Goal: Use online tool/utility: Use online tool/utility

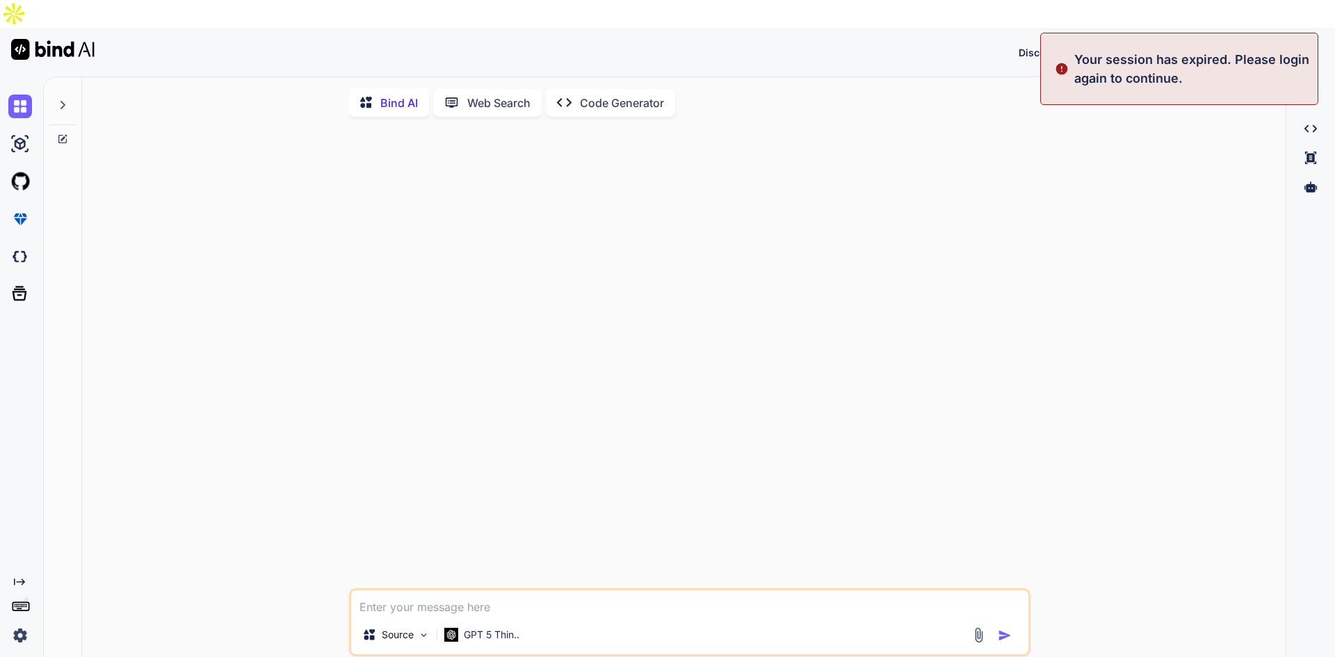
type textarea "x"
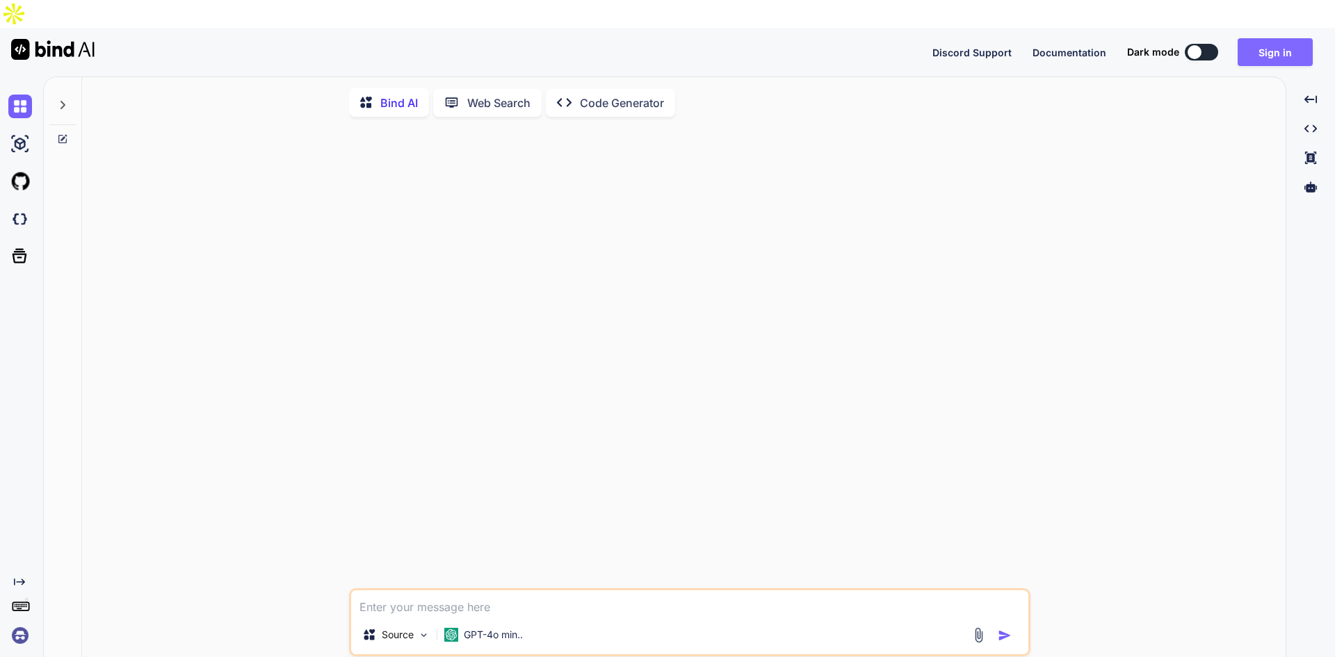
click at [1289, 38] on button "Sign in" at bounding box center [1275, 52] width 75 height 28
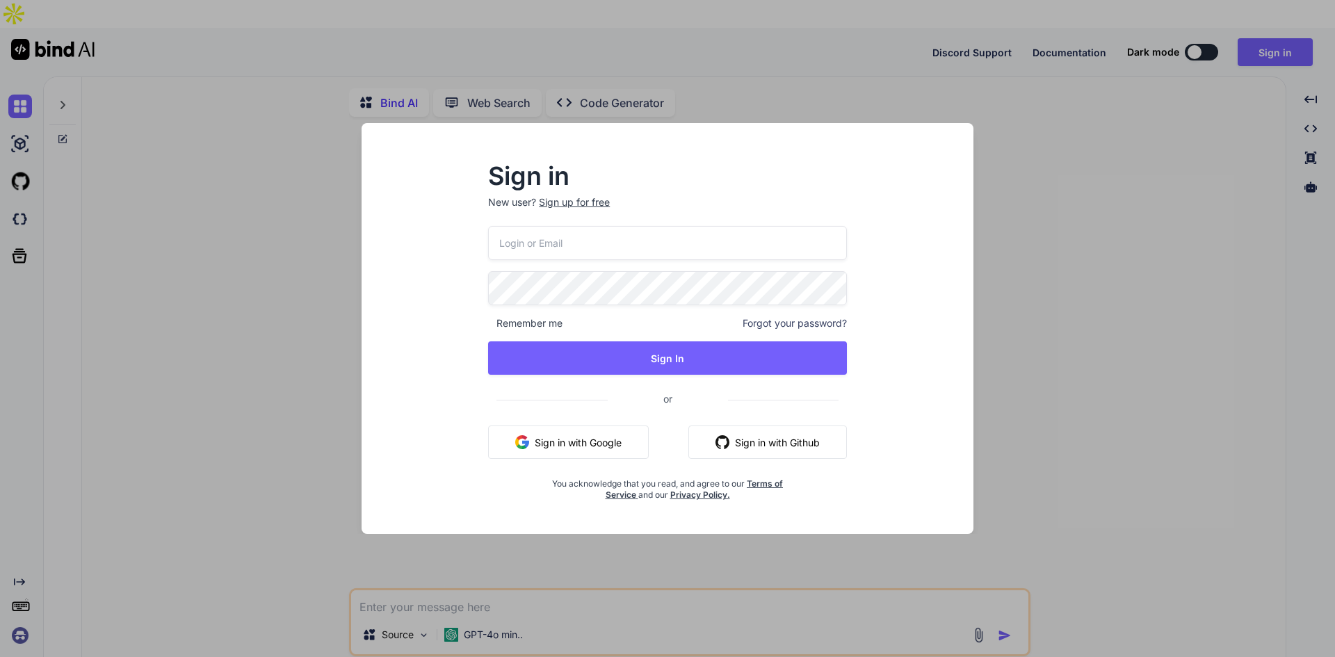
type input "[EMAIL_ADDRESS][DOMAIN_NAME]"
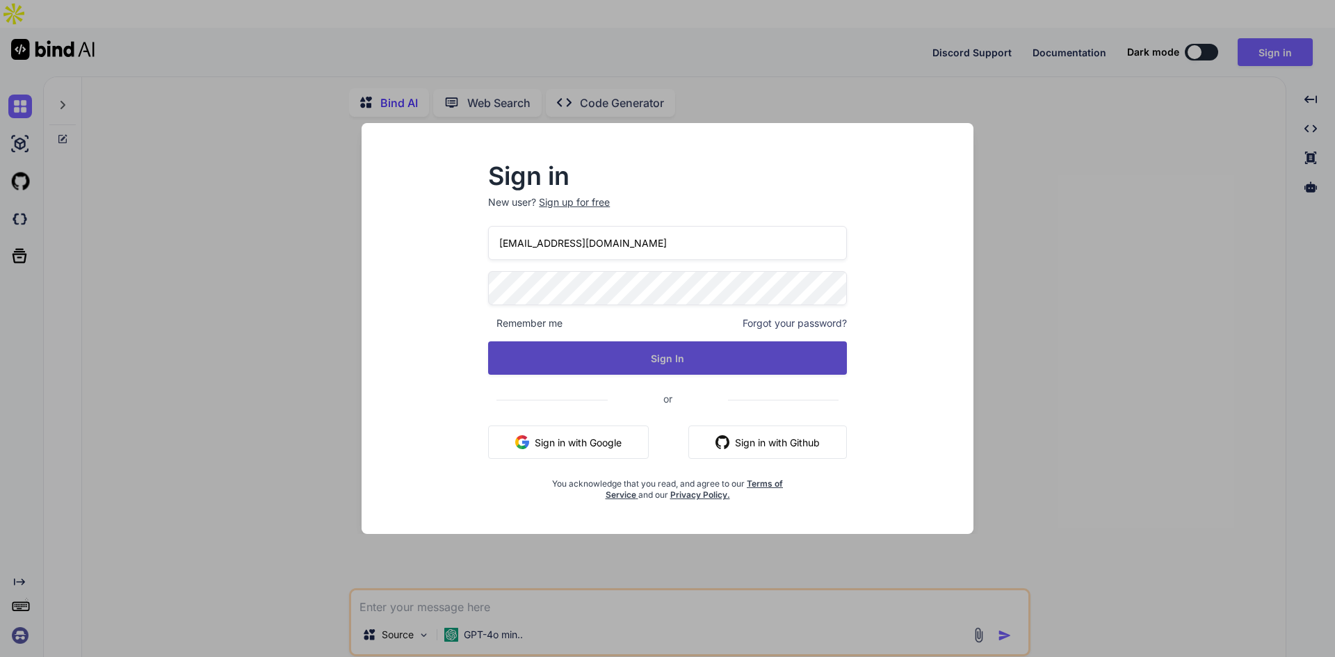
click at [579, 363] on button "Sign In" at bounding box center [667, 357] width 359 height 33
click at [749, 367] on button "Sign In" at bounding box center [667, 357] width 359 height 33
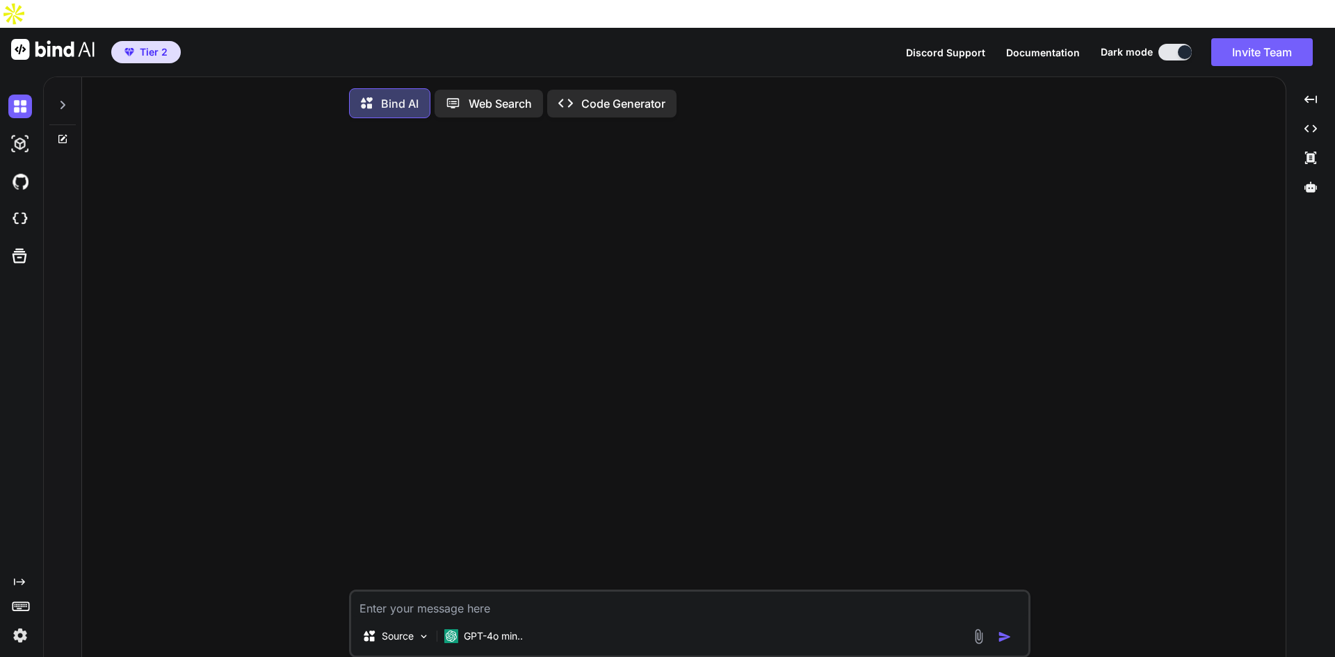
click at [57, 105] on div at bounding box center [63, 110] width 38 height 67
click at [61, 99] on icon at bounding box center [62, 104] width 11 height 11
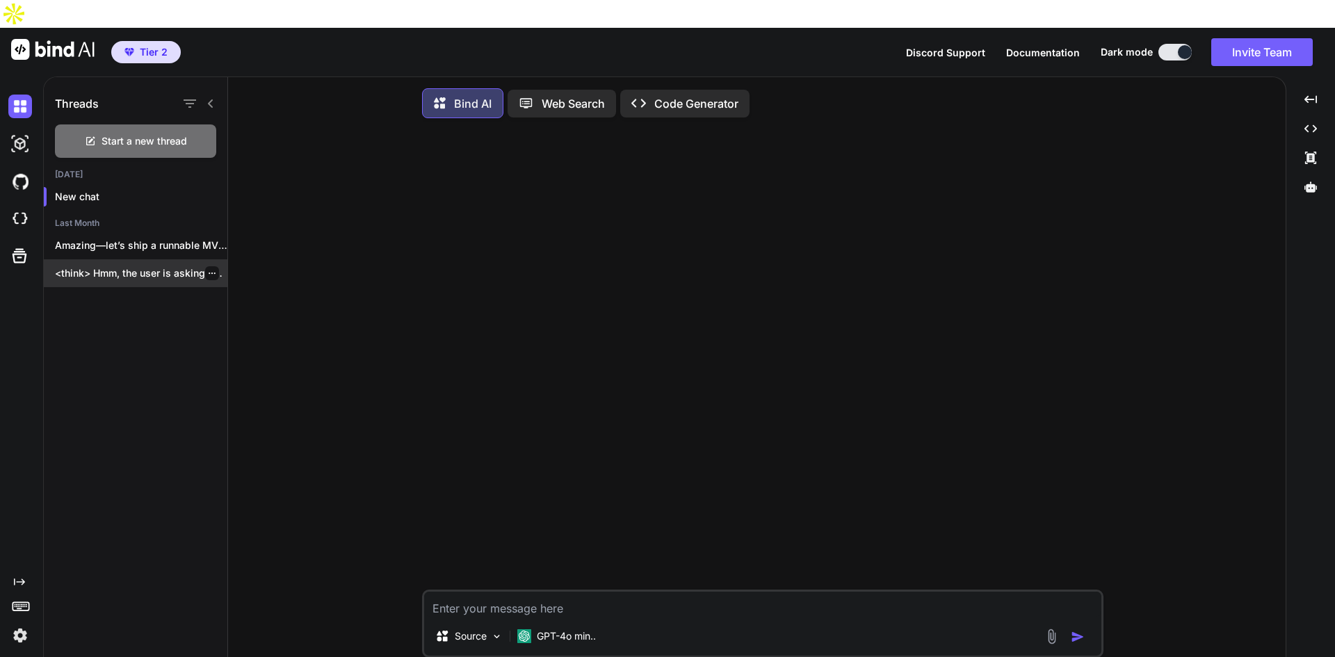
click at [108, 266] on p "<think> Hmm, the user is asking about..." at bounding box center [141, 273] width 172 height 14
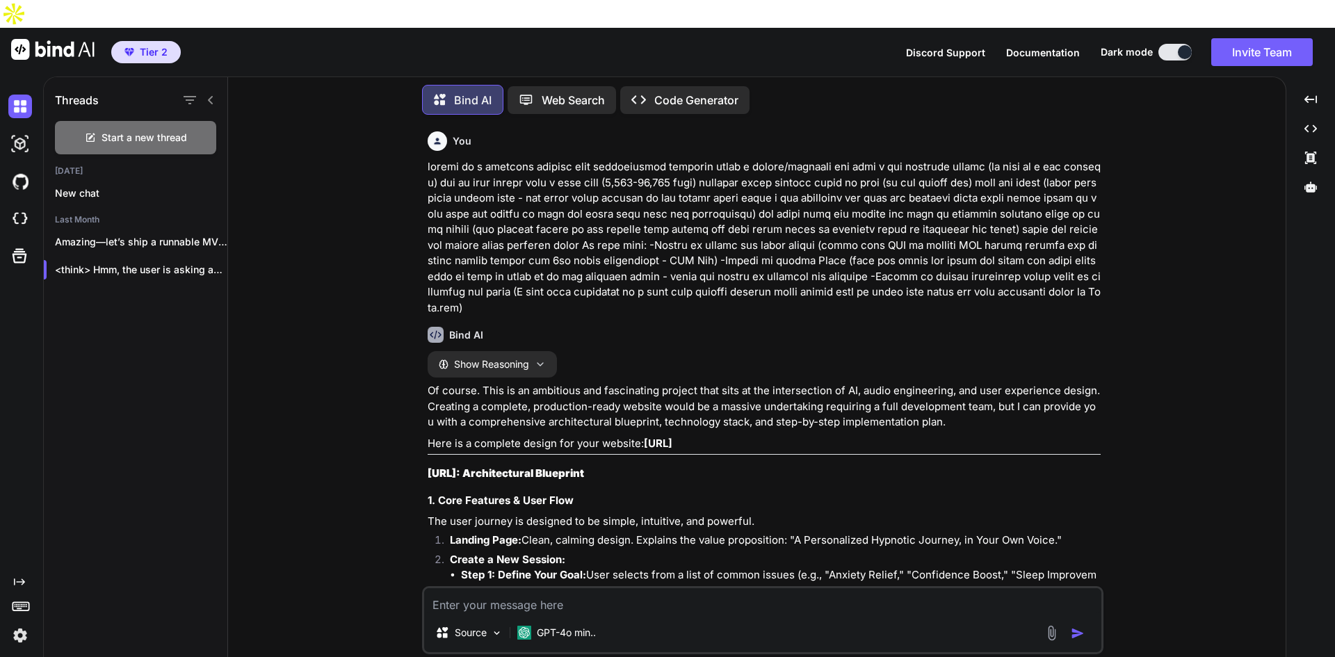
click at [663, 92] on p "Code Generator" at bounding box center [696, 100] width 84 height 17
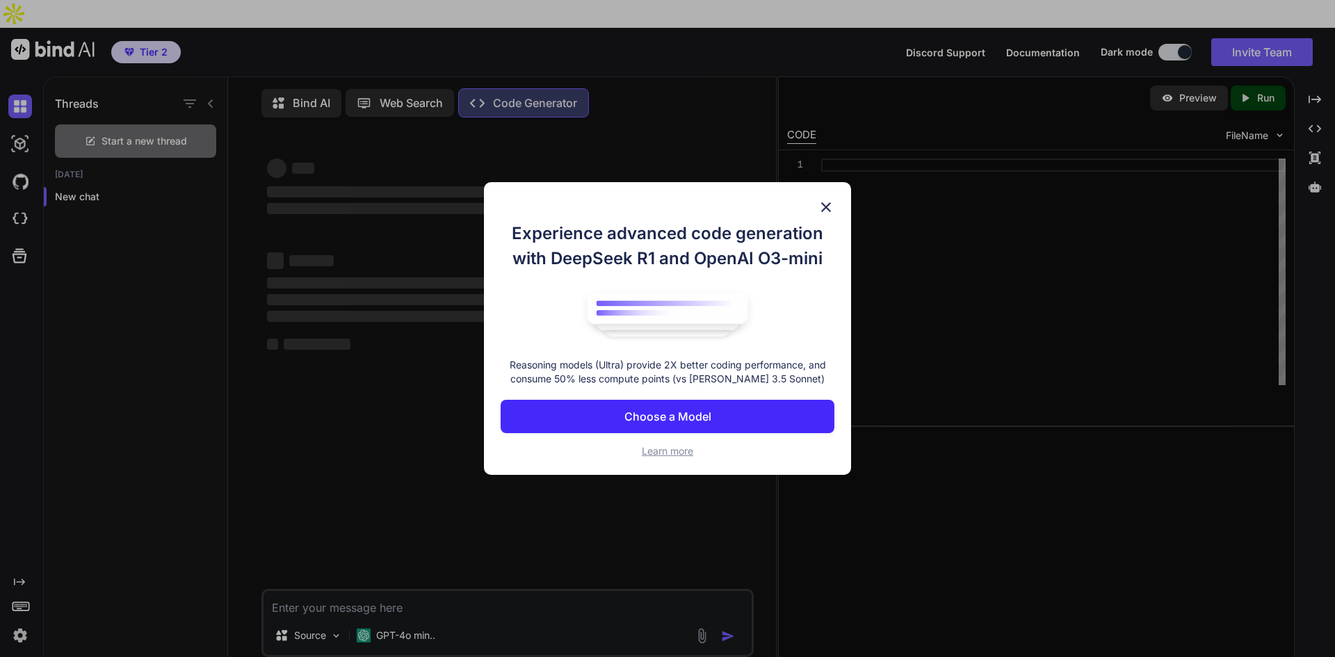
click at [826, 208] on img at bounding box center [826, 207] width 17 height 17
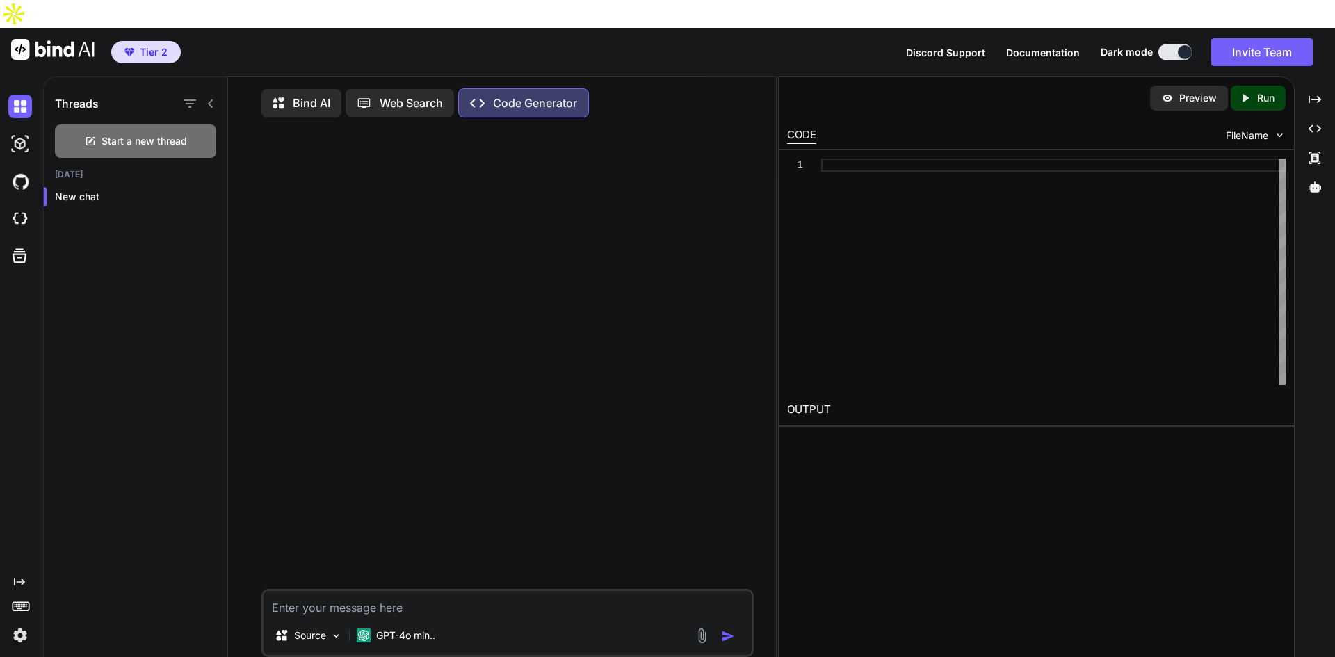
click at [339, 591] on textarea at bounding box center [508, 603] width 488 height 25
click at [298, 95] on p "Bind AI" at bounding box center [312, 103] width 38 height 17
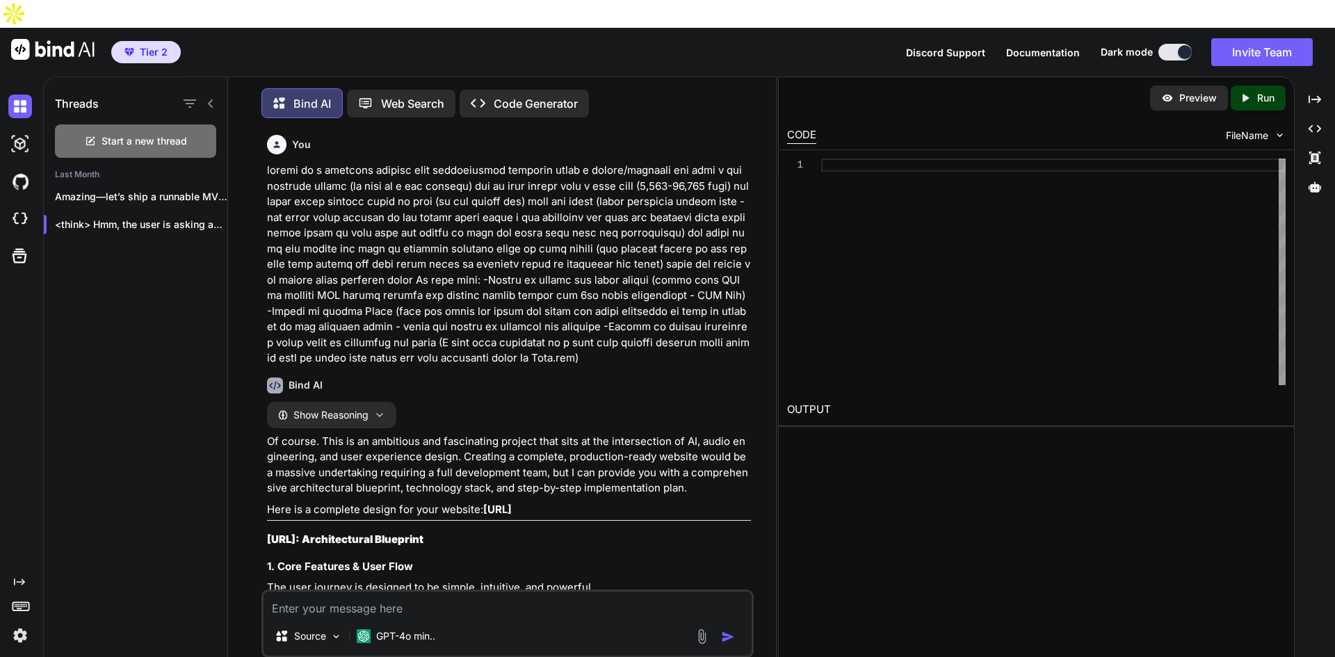
type textarea "x"
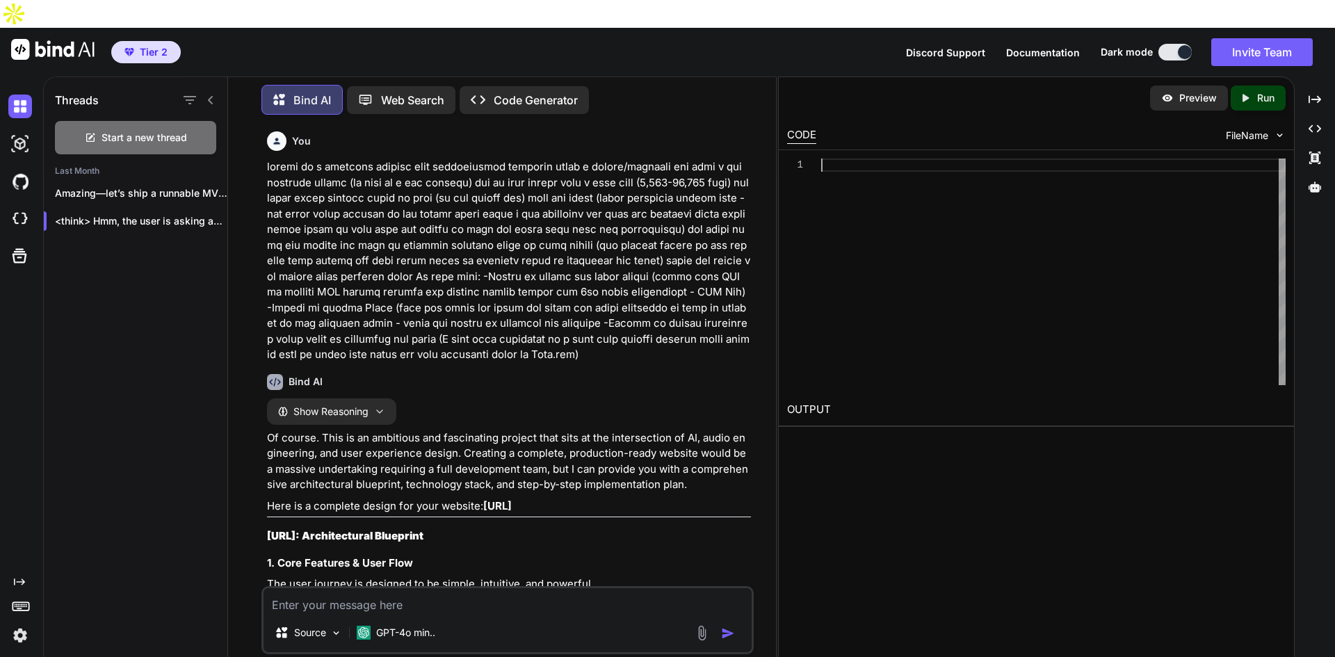
click at [843, 159] on div at bounding box center [1053, 272] width 465 height 227
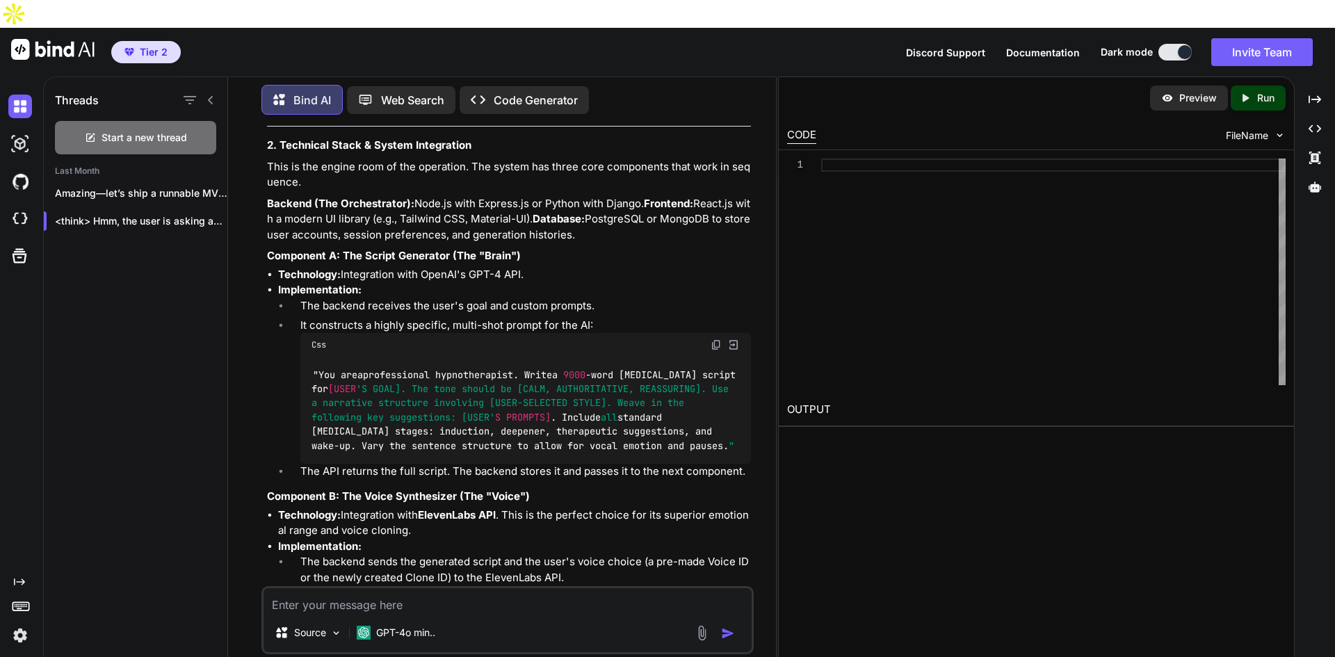
scroll to position [835, 0]
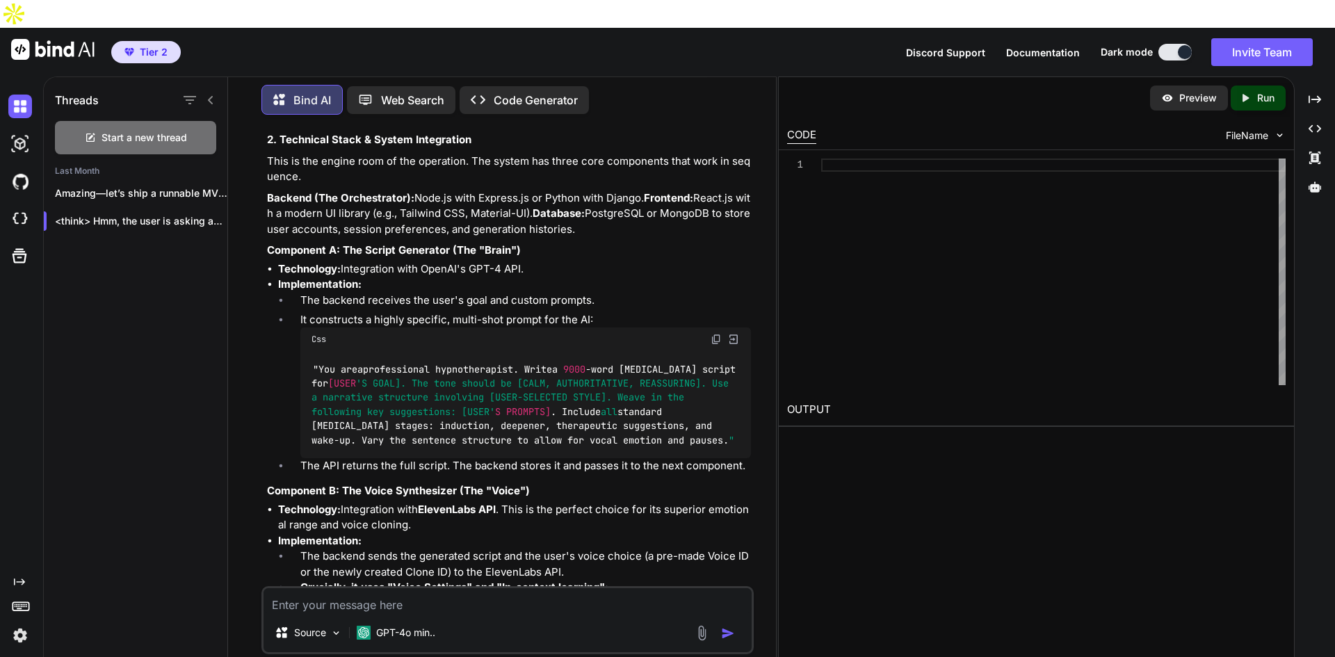
click at [715, 334] on img at bounding box center [716, 339] width 11 height 11
click at [881, 159] on div at bounding box center [1053, 272] width 465 height 227
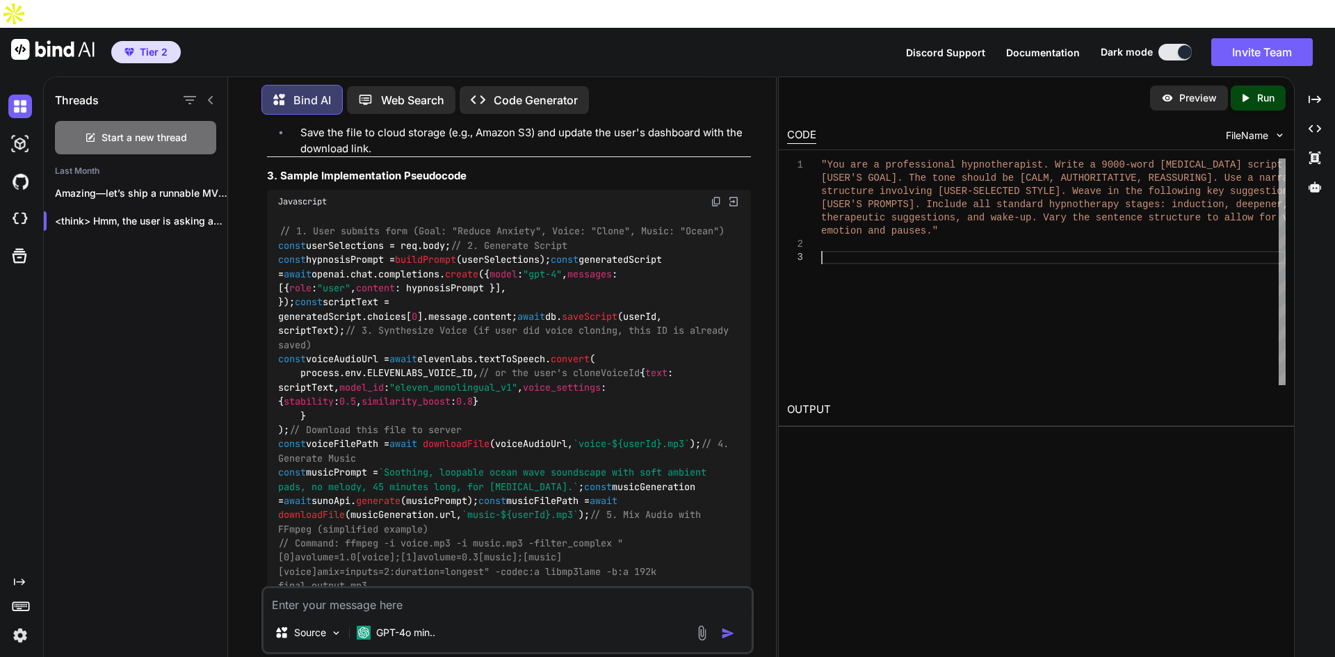
scroll to position [1808, 0]
click at [713, 197] on img at bounding box center [716, 196] width 11 height 11
click at [846, 228] on div ""You are a professional hypnotherapist. Write a 90 00-word [MEDICAL_DATA] scrip…" at bounding box center [1053, 272] width 465 height 227
type textarea "libmp3lame -b:a 192k final_output.mp3 const { exec } = require('child_process')…"
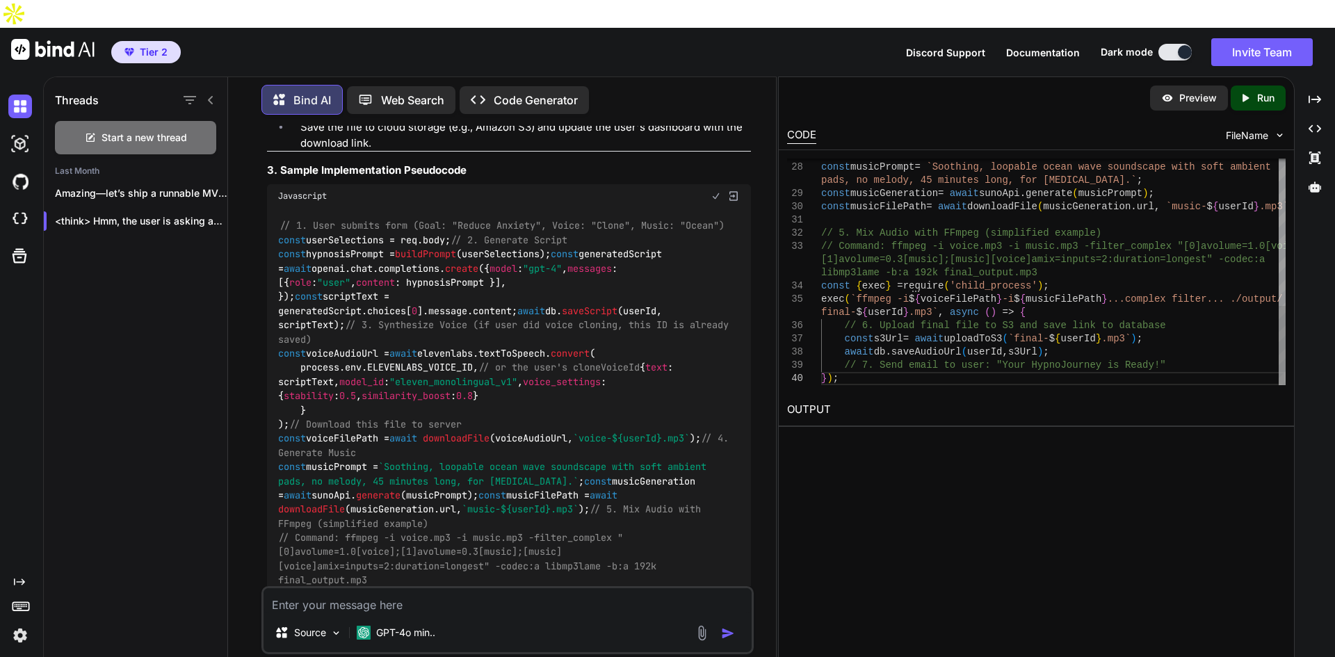
type textarea "x"
type textarea "libmp3lame -b:a 192k final_output.mp3 const { exec } = require('child_process')…"
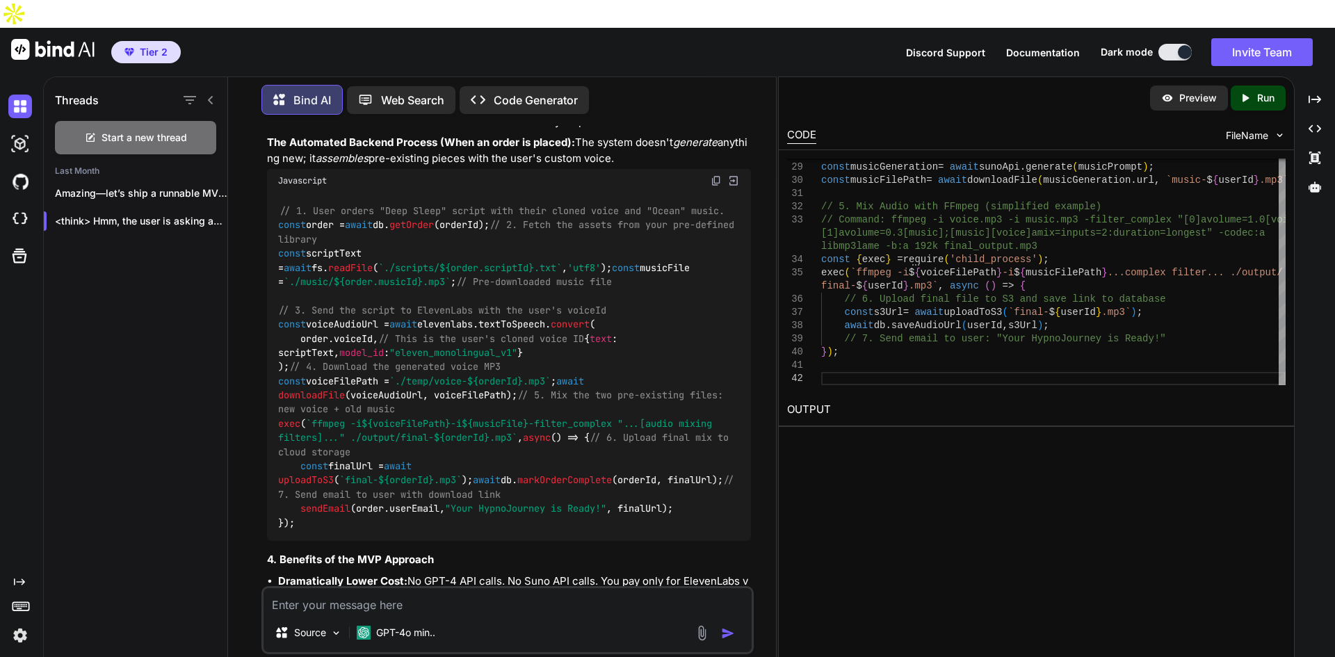
scroll to position [3825, 0]
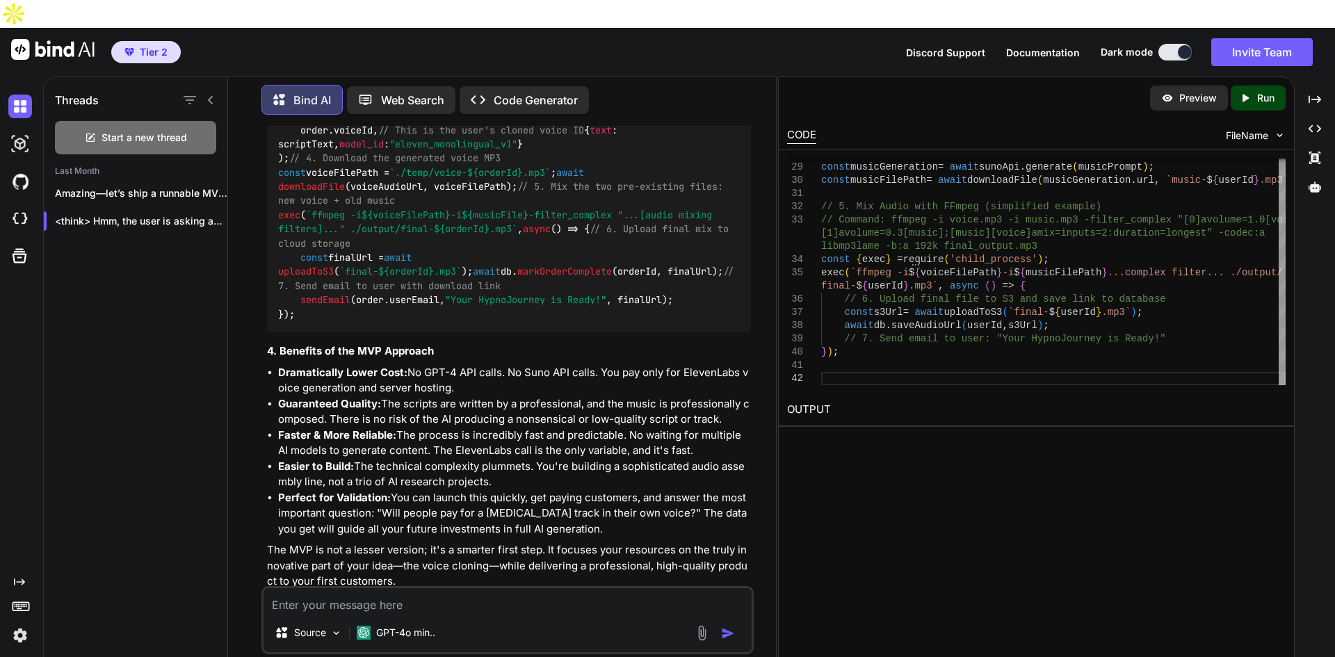
click at [851, 345] on div "pads, no melody, 45 minutes long, for [MEDICAL_DATA] .` ; const musicGeneration…" at bounding box center [1053, 48] width 465 height 674
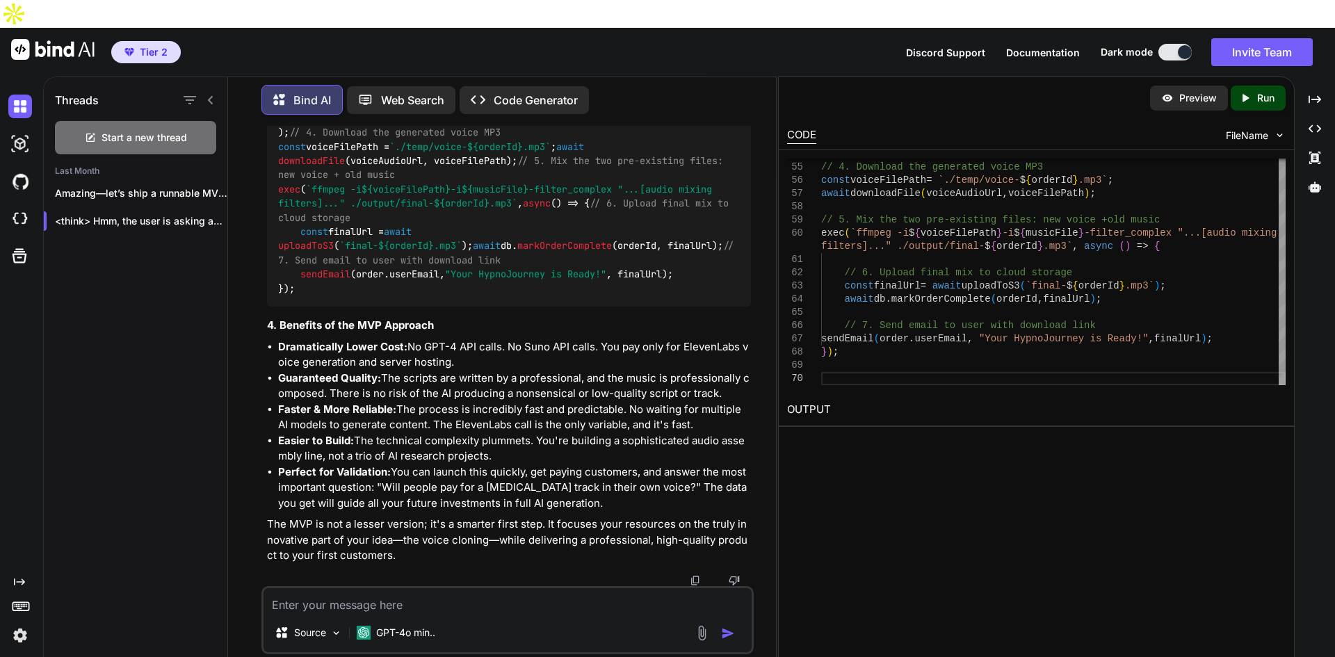
scroll to position [4138, 0]
type textarea "// 6. Upload final mix to cloud storage const finalUrl = await uploadToS3(`fina…"
click at [1194, 91] on p "Preview" at bounding box center [1199, 98] width 38 height 14
click at [1261, 91] on p "Run" at bounding box center [1265, 98] width 17 height 14
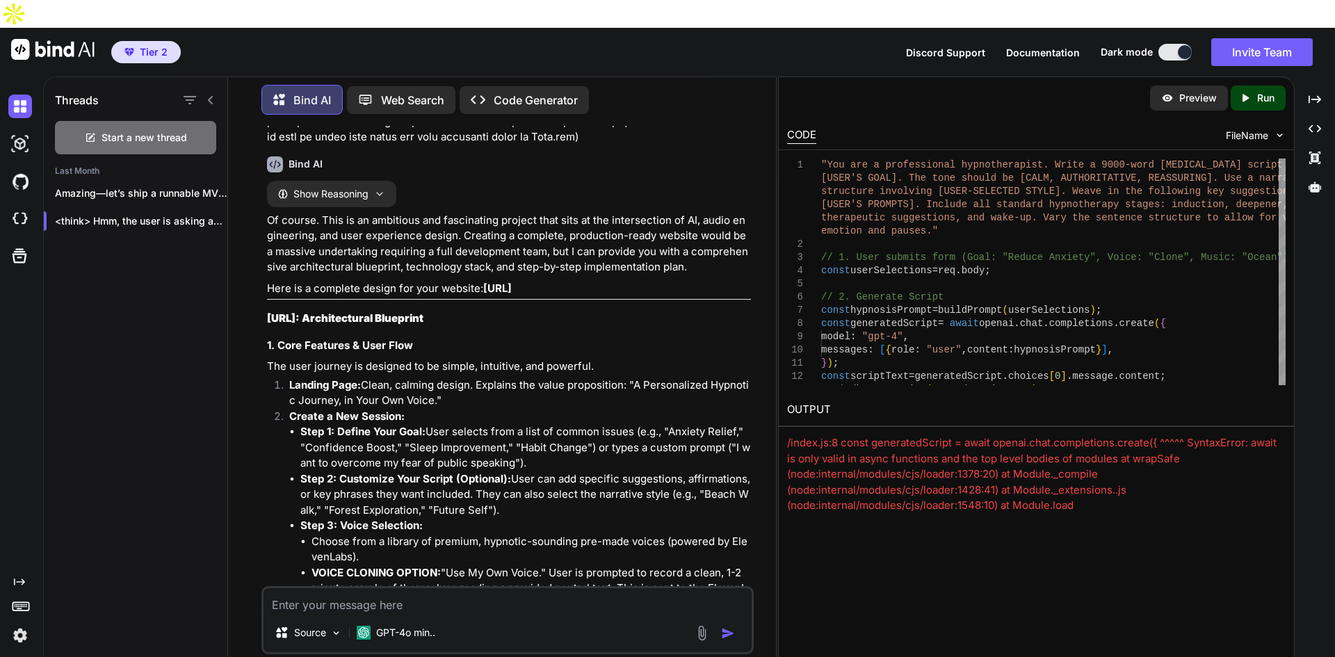
scroll to position [0, 0]
